Goal: Information Seeking & Learning: Learn about a topic

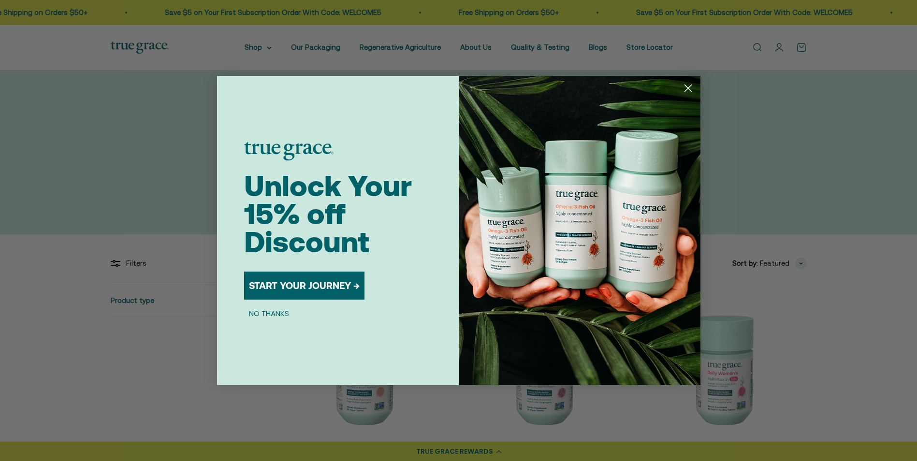
click at [689, 87] on icon "Close dialog" at bounding box center [688, 88] width 7 height 7
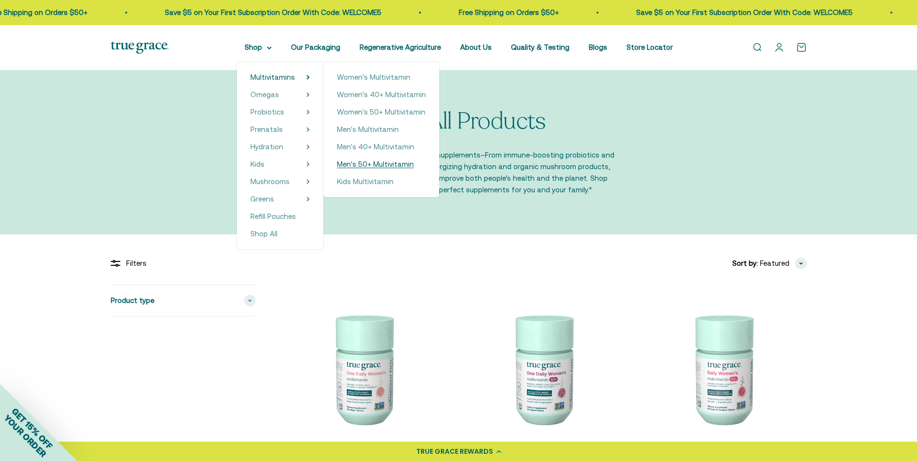
click at [389, 163] on span "Men's 50+ Multivitamin" at bounding box center [375, 164] width 77 height 8
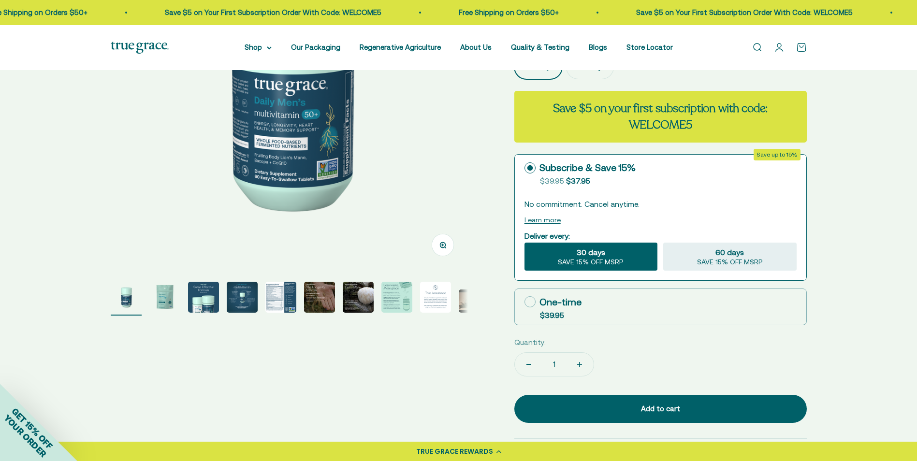
scroll to position [242, 0]
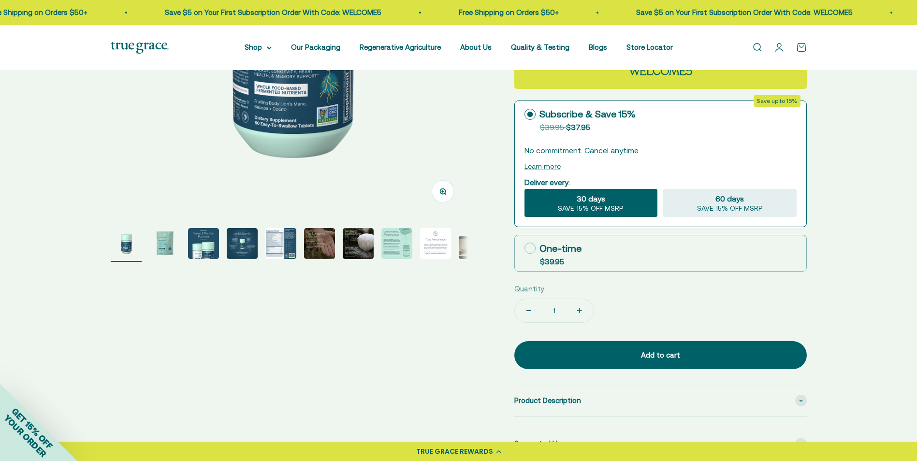
click at [162, 245] on img "Go to item 2" at bounding box center [164, 243] width 31 height 31
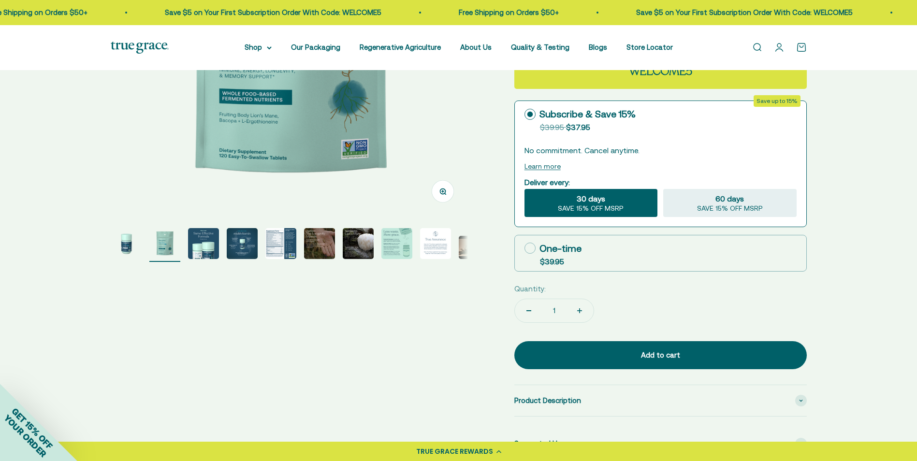
scroll to position [0, 369]
click at [246, 243] on img "Go to item 4" at bounding box center [242, 243] width 31 height 31
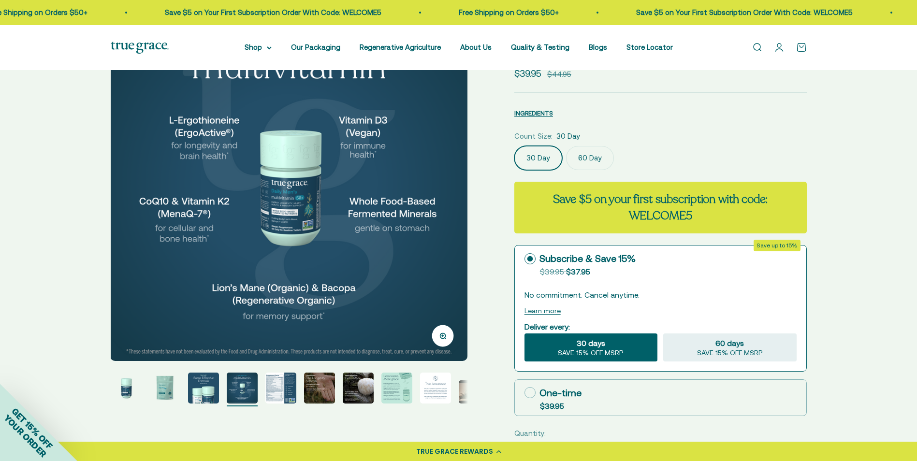
scroll to position [97, 0]
click at [241, 387] on img "Go to item 4" at bounding box center [242, 388] width 31 height 31
click at [280, 387] on img "Go to item 5" at bounding box center [281, 388] width 31 height 31
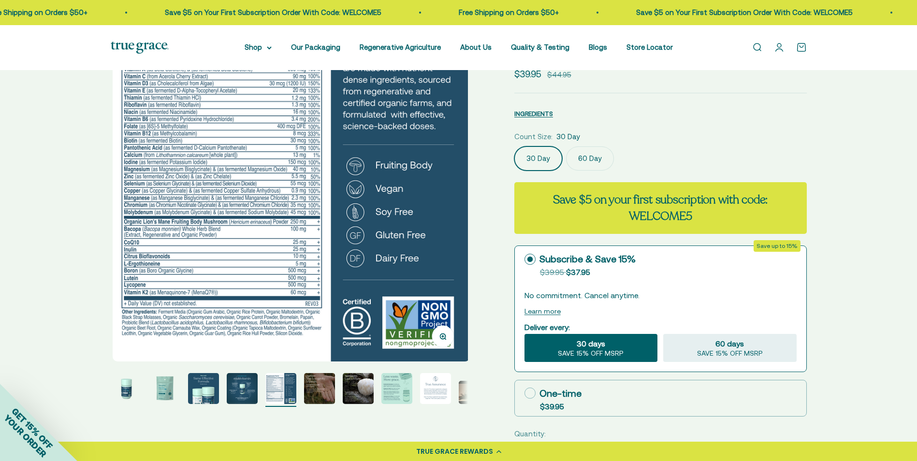
scroll to position [0, 1477]
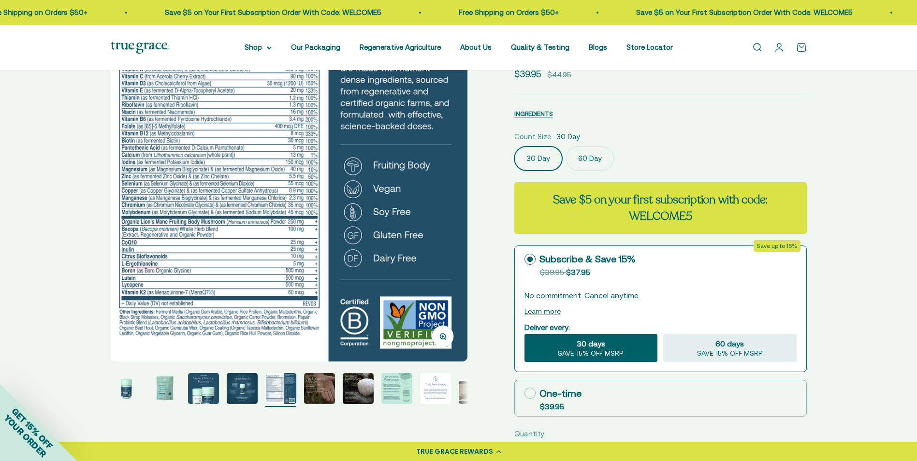
click at [324, 392] on img "Go to item 6" at bounding box center [319, 388] width 31 height 31
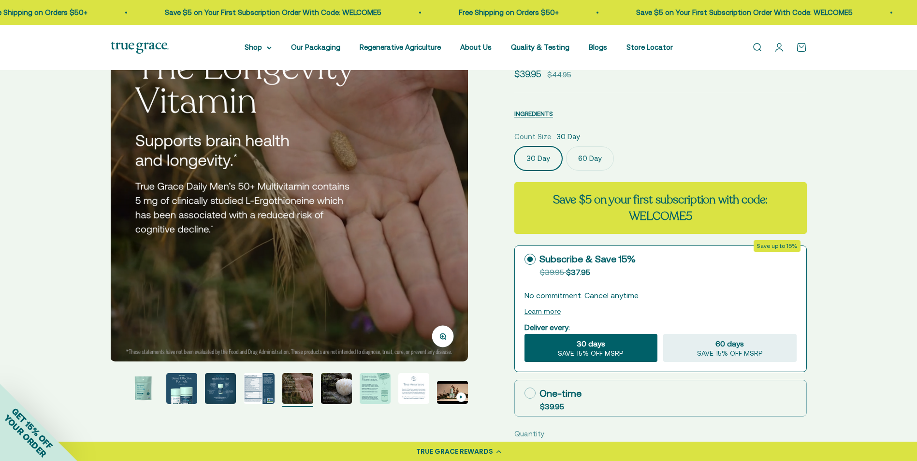
click at [333, 387] on img "Go to item 7" at bounding box center [336, 388] width 31 height 31
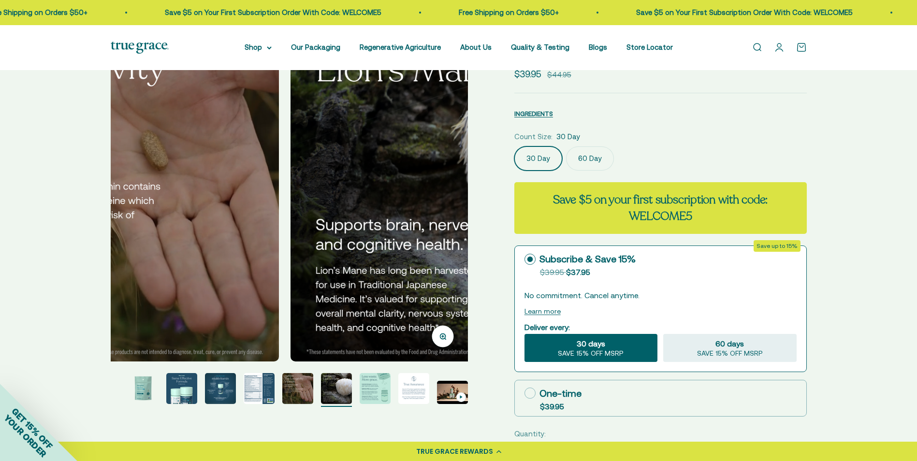
scroll to position [0, 2215]
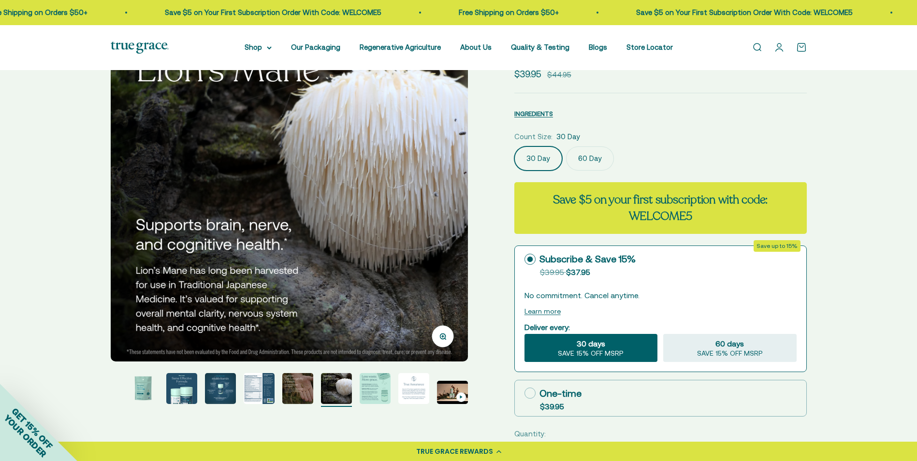
click at [350, 386] on img "Go to item 7" at bounding box center [336, 388] width 31 height 31
click at [371, 387] on img "Go to item 8" at bounding box center [375, 388] width 31 height 31
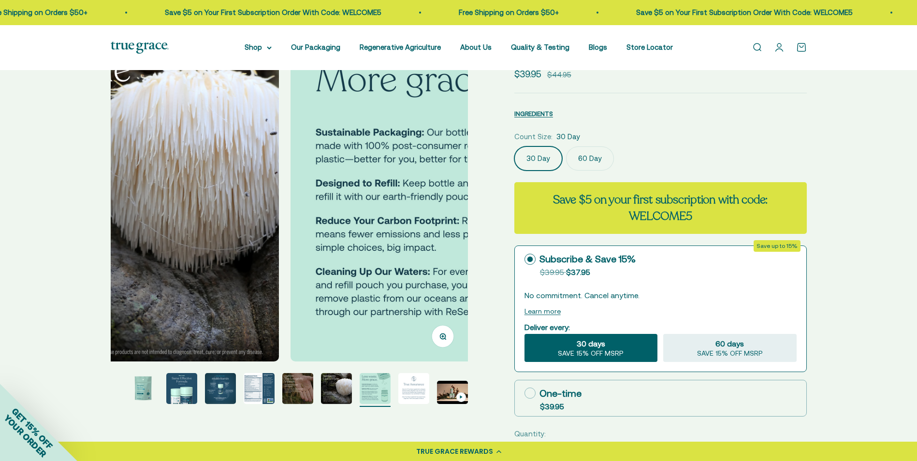
scroll to position [0, 2584]
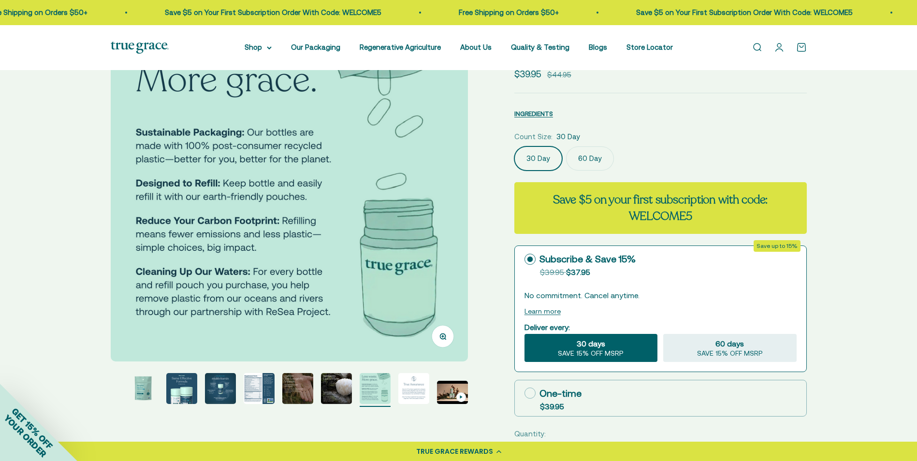
click at [417, 391] on img "Go to item 9" at bounding box center [414, 388] width 31 height 31
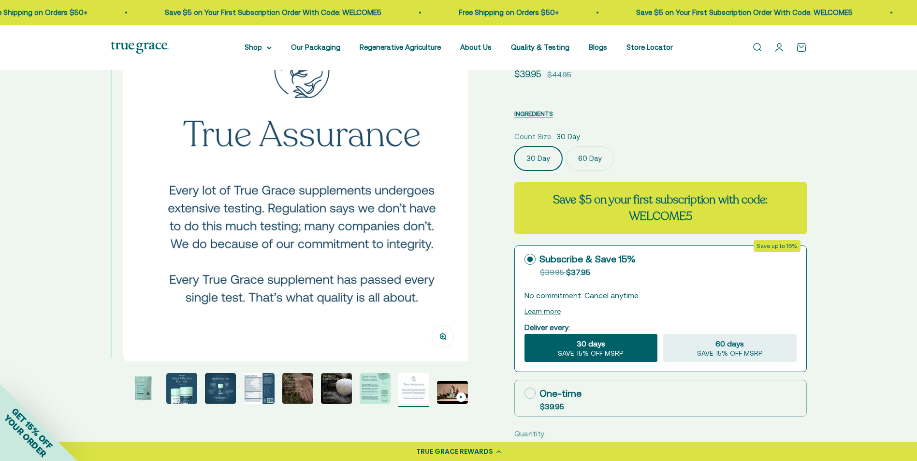
scroll to position [0, 2953]
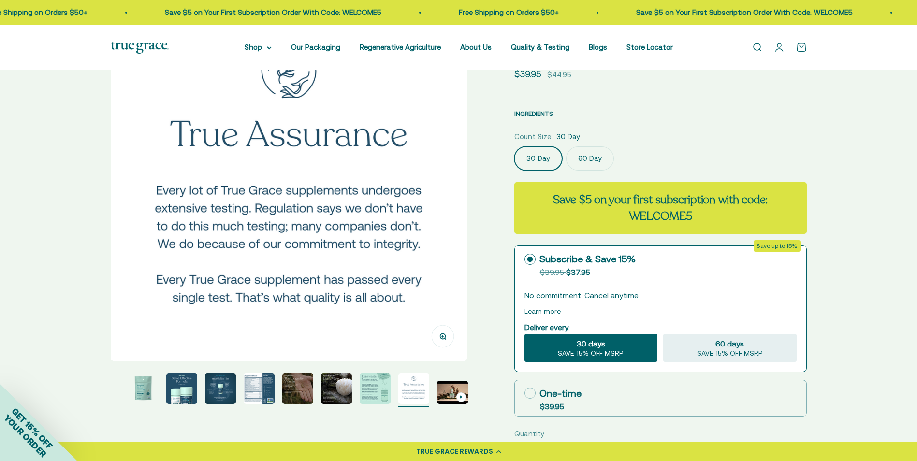
click at [439, 393] on img "Go to item 10" at bounding box center [452, 392] width 31 height 23
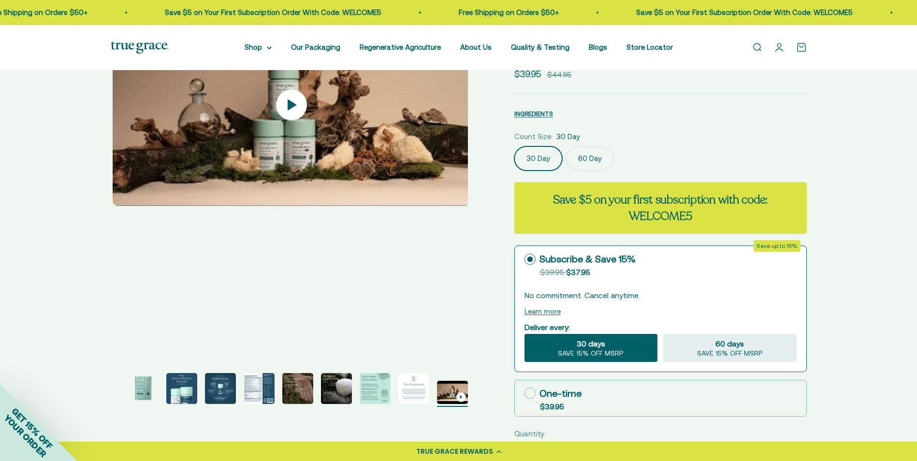
scroll to position [0, 3322]
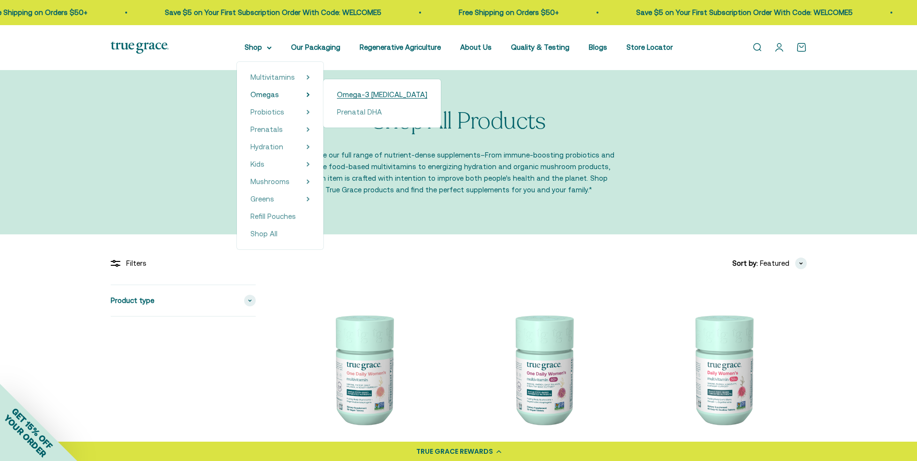
click at [374, 93] on span "Omega-3 [MEDICAL_DATA]" at bounding box center [382, 94] width 90 height 8
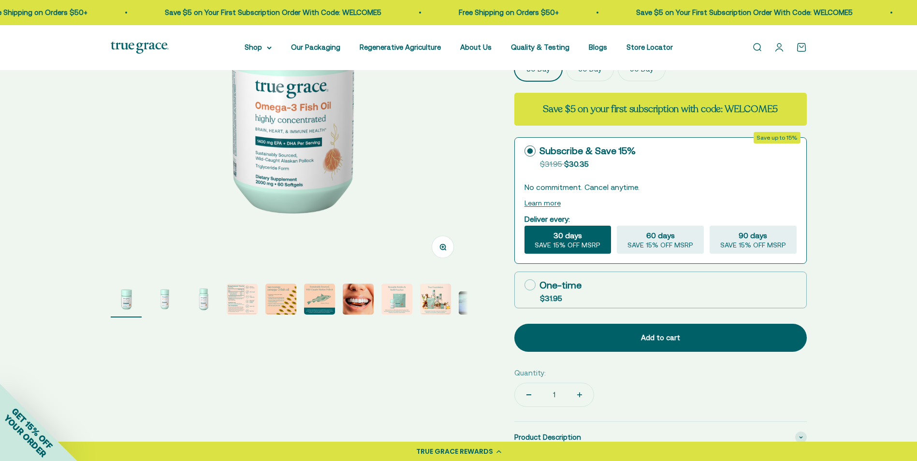
scroll to position [193, 0]
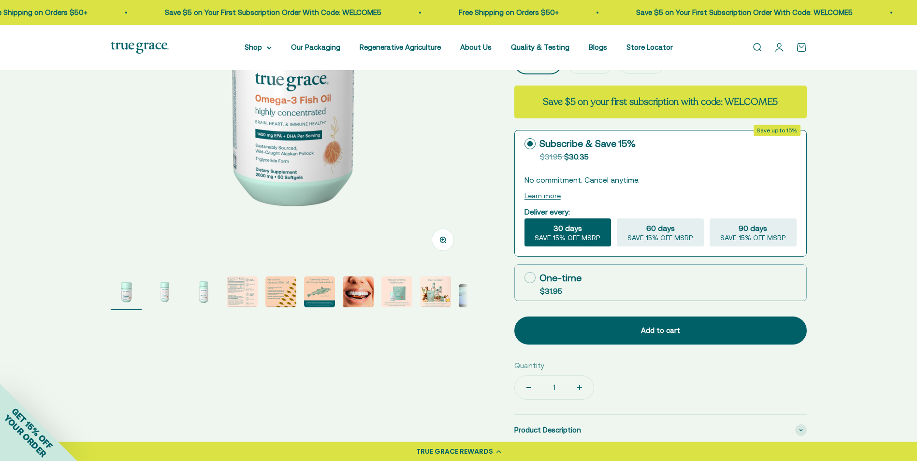
click at [126, 294] on img "Go to item 1" at bounding box center [126, 292] width 31 height 31
click at [173, 291] on img "Go to item 2" at bounding box center [164, 292] width 31 height 31
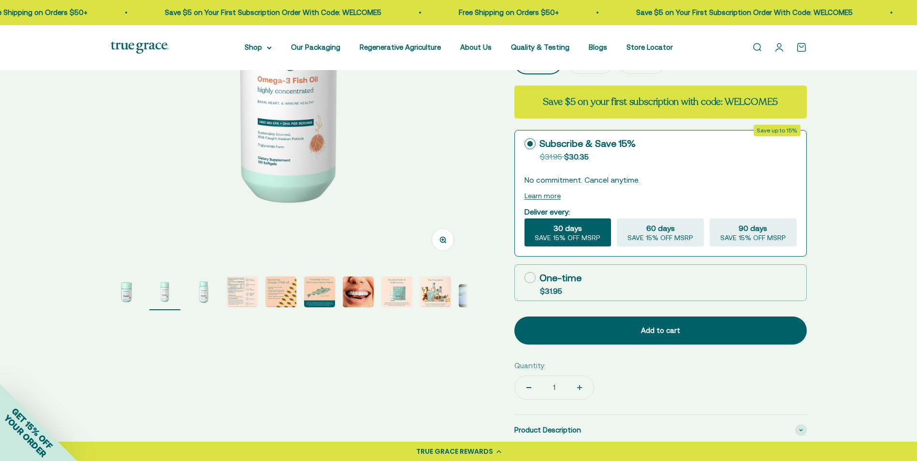
click at [195, 289] on img "Go to item 3" at bounding box center [203, 292] width 31 height 31
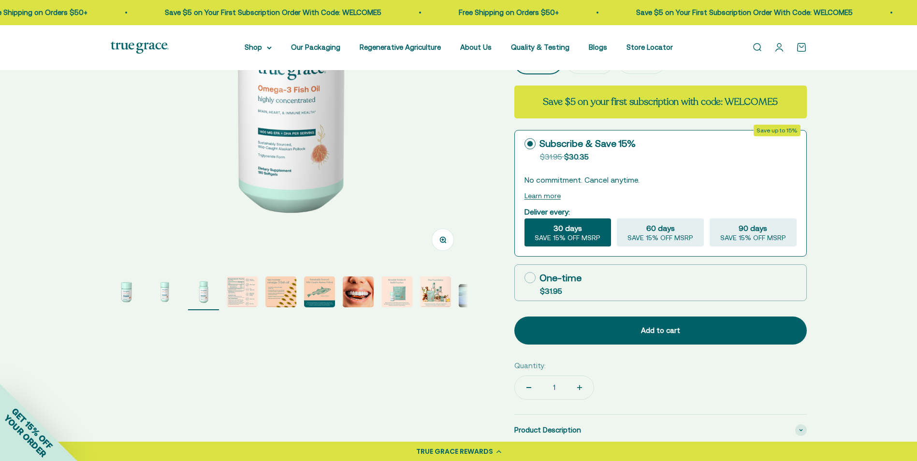
click at [234, 287] on img "Go to item 4" at bounding box center [242, 292] width 31 height 31
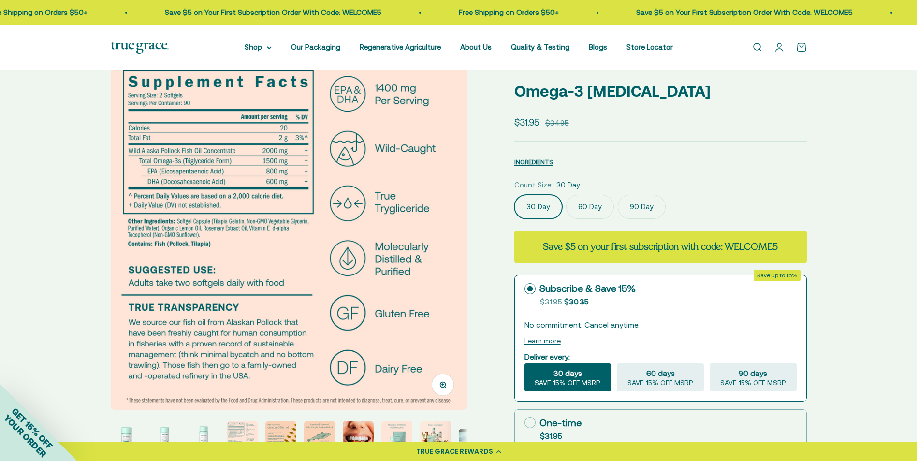
scroll to position [0, 0]
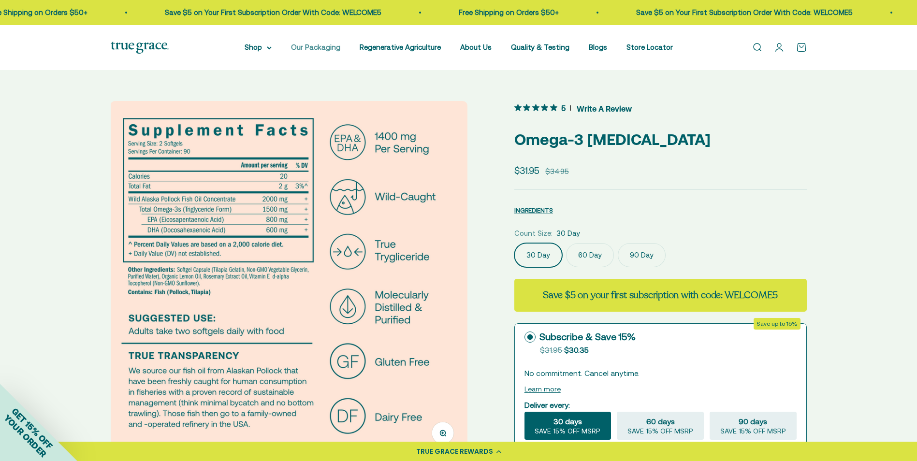
click at [336, 45] on link "Our Packaging" at bounding box center [315, 47] width 49 height 8
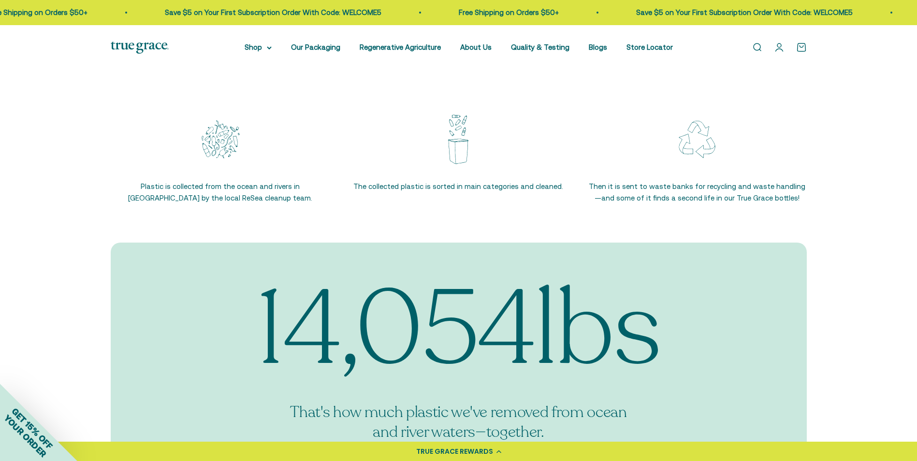
scroll to position [1209, 0]
